Goal: Task Accomplishment & Management: Use online tool/utility

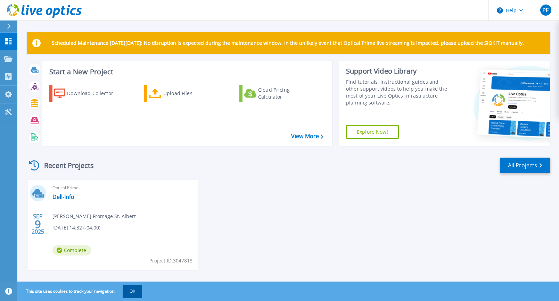
click at [133, 291] on button "OK" at bounding box center [132, 291] width 19 height 13
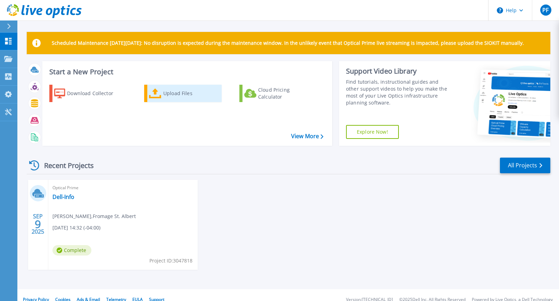
click at [172, 93] on div "Upload Files" at bounding box center [191, 94] width 56 height 14
click at [283, 228] on div "SEP 9 2025 Optical Prime Dell-Info Pierre Fotsing , Fromage St. Albert 09/09/20…" at bounding box center [285, 232] width 529 height 104
